Goal: Task Accomplishment & Management: Manage account settings

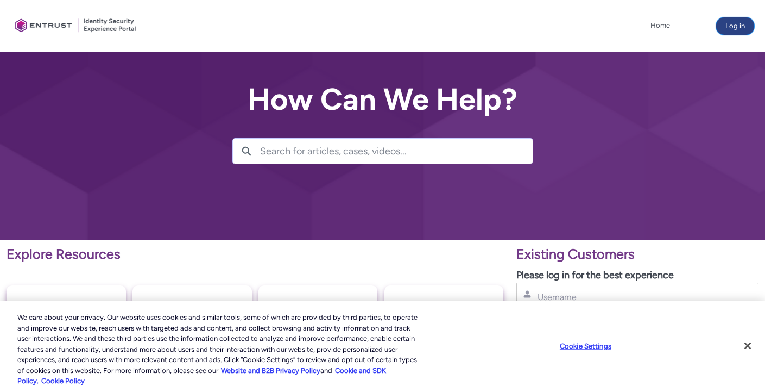
click at [735, 24] on button "Log in" at bounding box center [735, 25] width 38 height 17
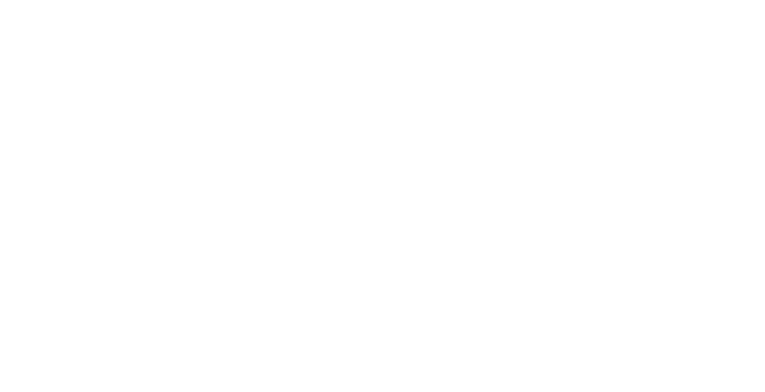
click at [565, 0] on html "Loading × Sorry to interrupt CSS Error Refresh" at bounding box center [382, 0] width 765 height 0
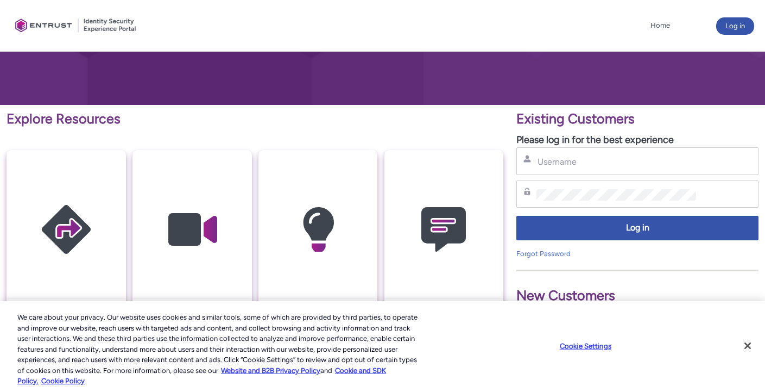
scroll to position [154, 0]
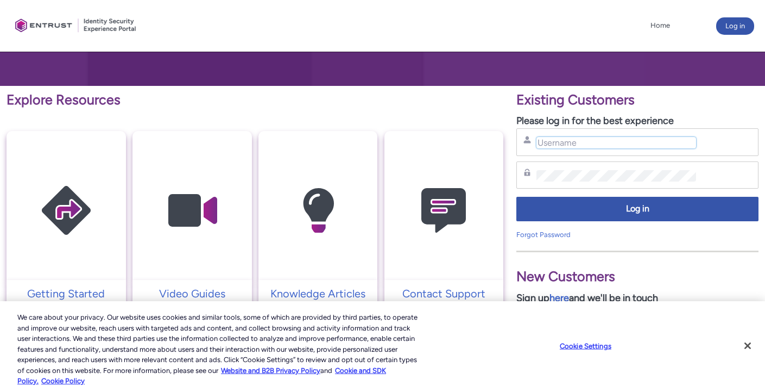
click at [596, 139] on input "Username" at bounding box center [616, 142] width 160 height 11
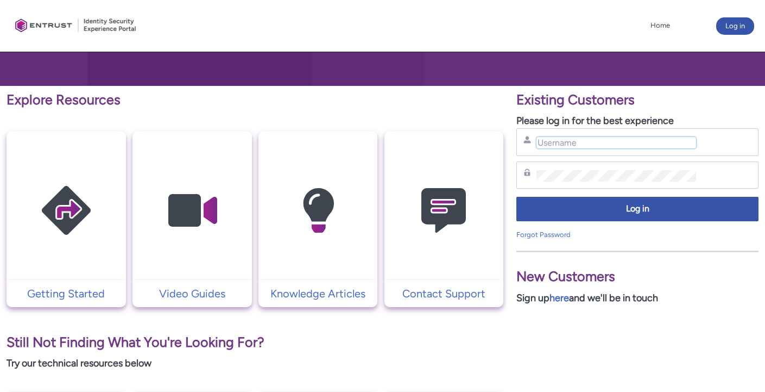
click at [574, 143] on input "Username" at bounding box center [616, 142] width 160 height 11
click at [549, 148] on input "Username" at bounding box center [616, 142] width 160 height 11
type input "Z"
type input "zareen"
